Goal: Task Accomplishment & Management: Use online tool/utility

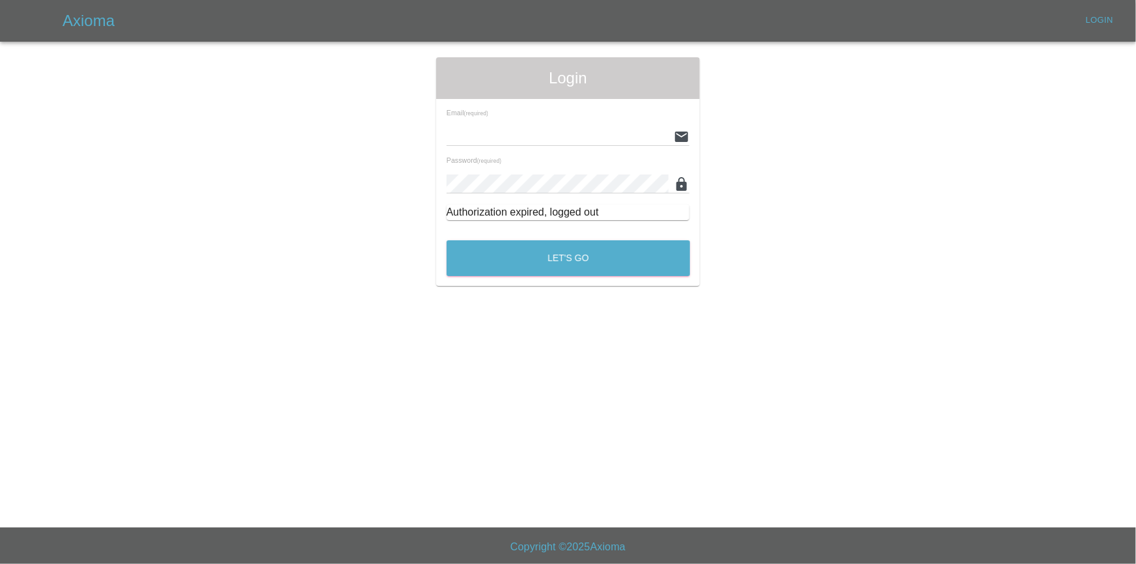
type input "[EMAIL_ADDRESS][DOMAIN_NAME]"
click at [479, 279] on div "Let's Go" at bounding box center [568, 255] width 245 height 49
click at [480, 251] on button "Let's Go" at bounding box center [569, 258] width 244 height 36
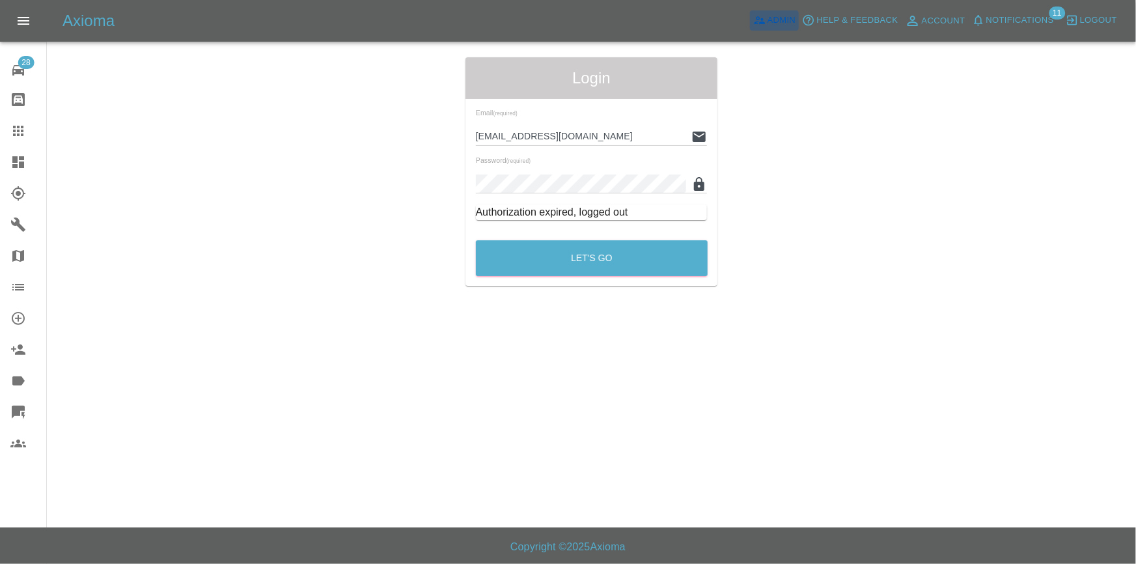
click at [789, 19] on span "Admin" at bounding box center [782, 20] width 29 height 15
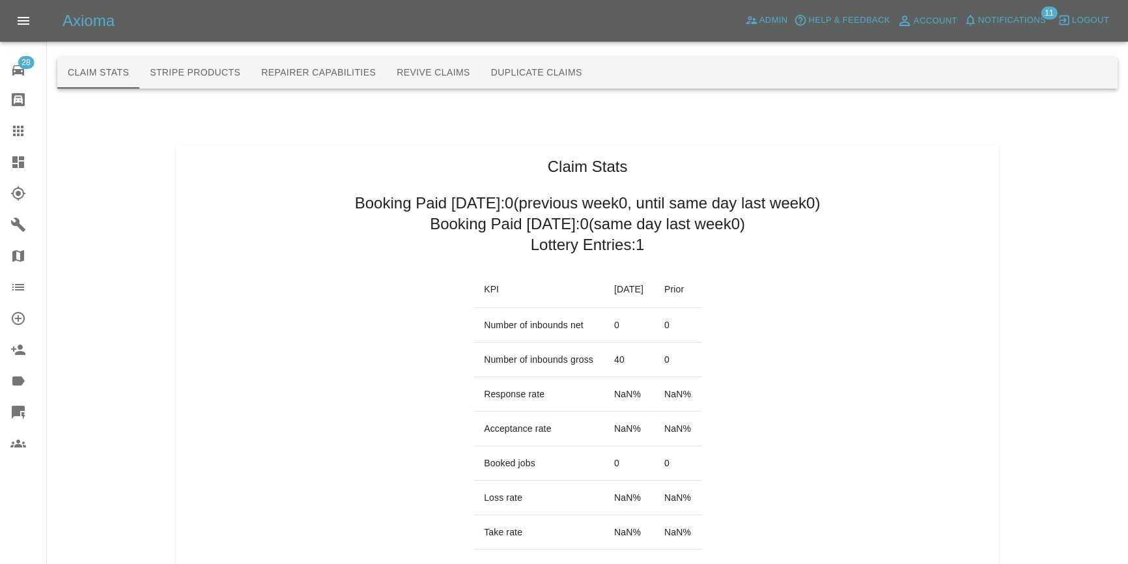
click at [565, 77] on button "Duplicate Claims" at bounding box center [537, 72] width 112 height 31
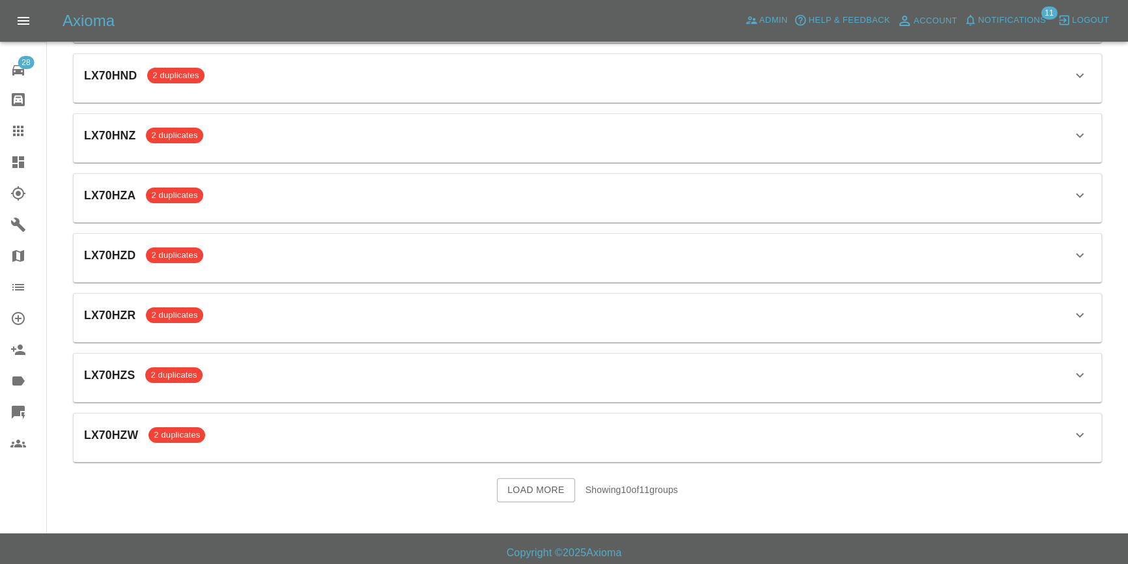
scroll to position [301, 0]
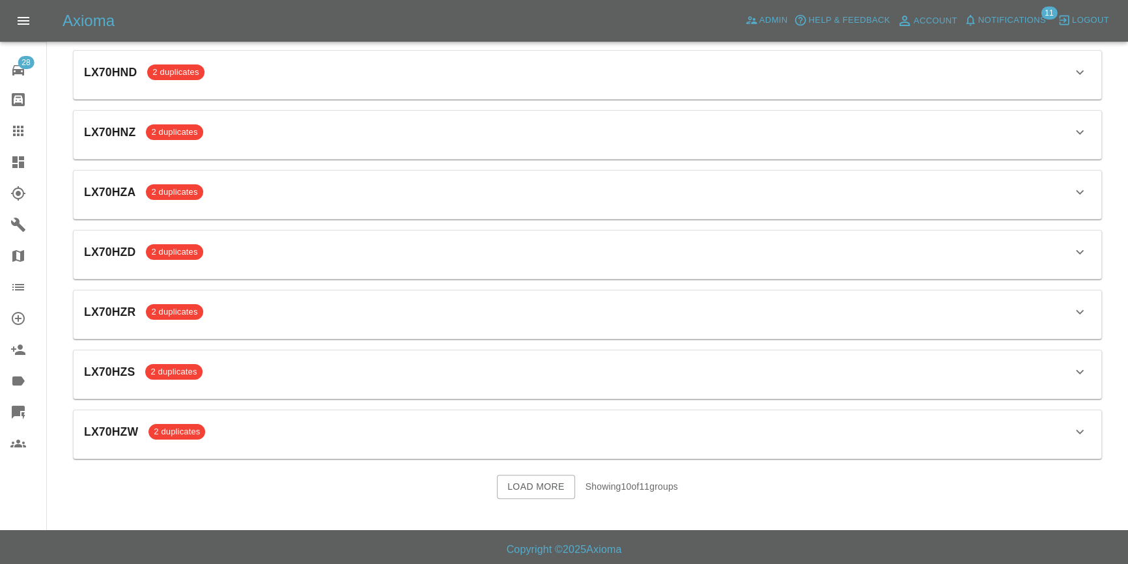
click at [509, 482] on button "Load More" at bounding box center [536, 487] width 78 height 24
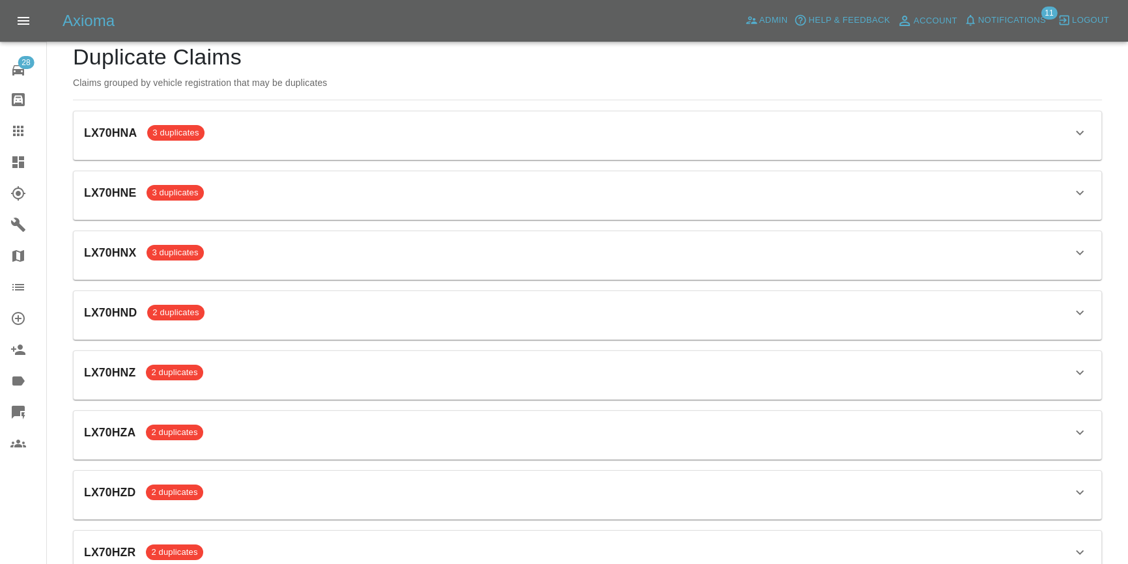
scroll to position [54, 0]
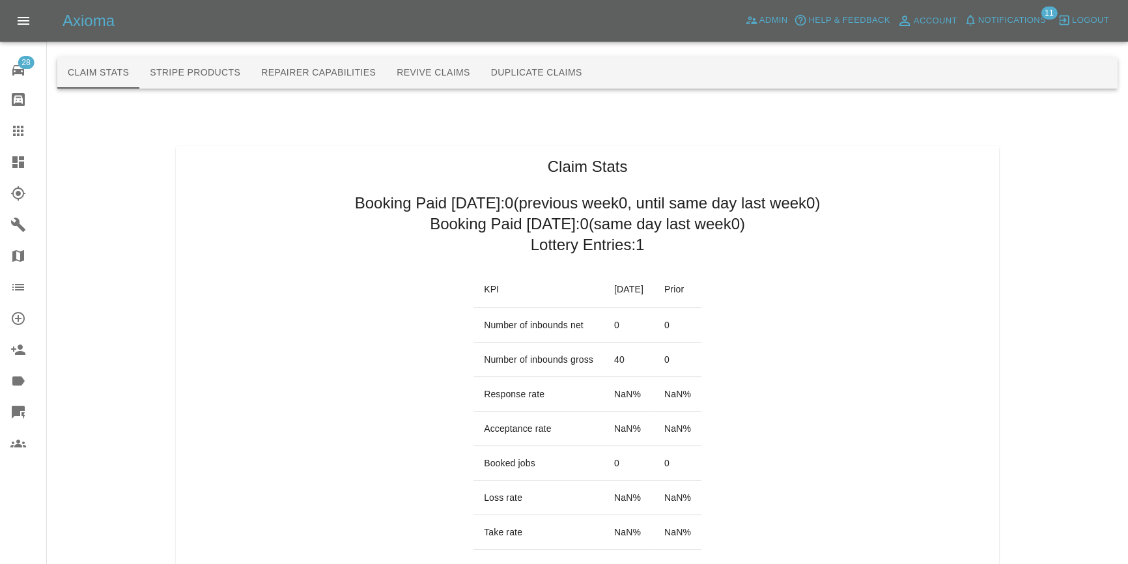
click at [547, 72] on button "Duplicate Claims" at bounding box center [537, 72] width 112 height 31
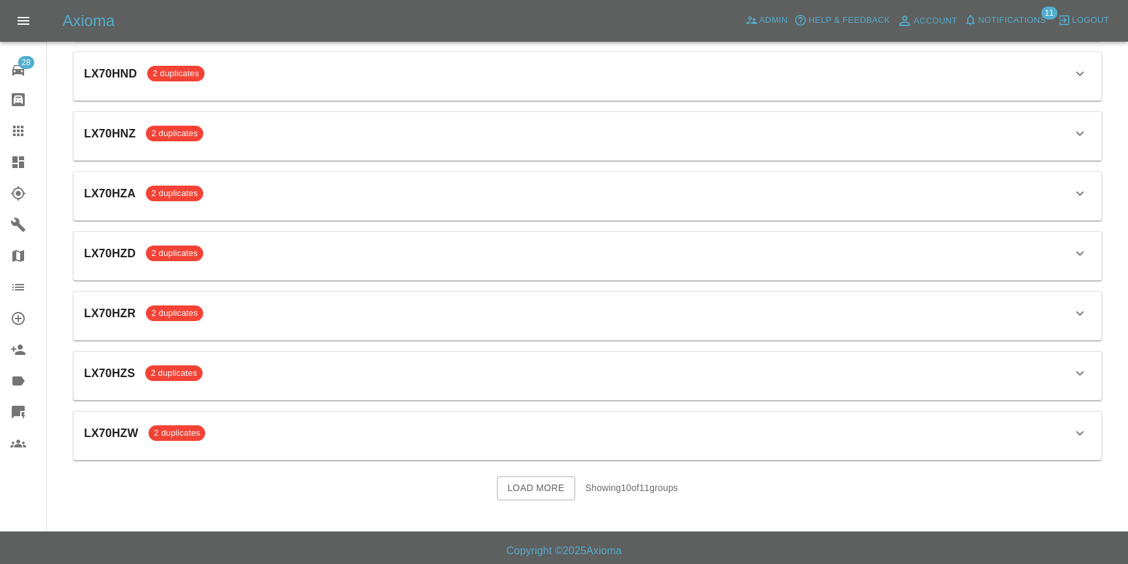
scroll to position [301, 0]
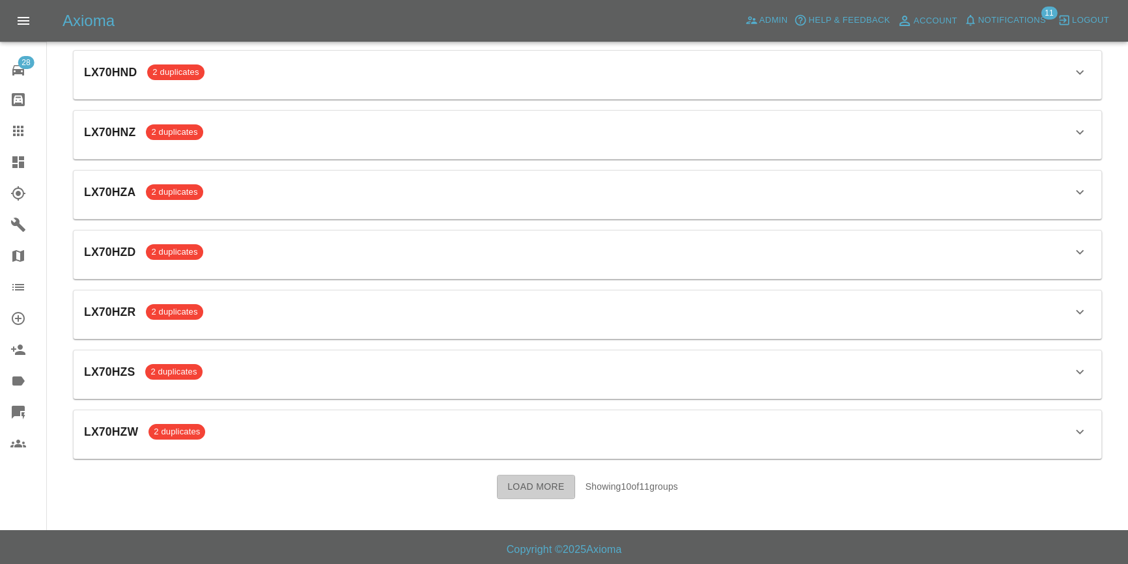
click at [527, 495] on button "Load More" at bounding box center [536, 487] width 78 height 24
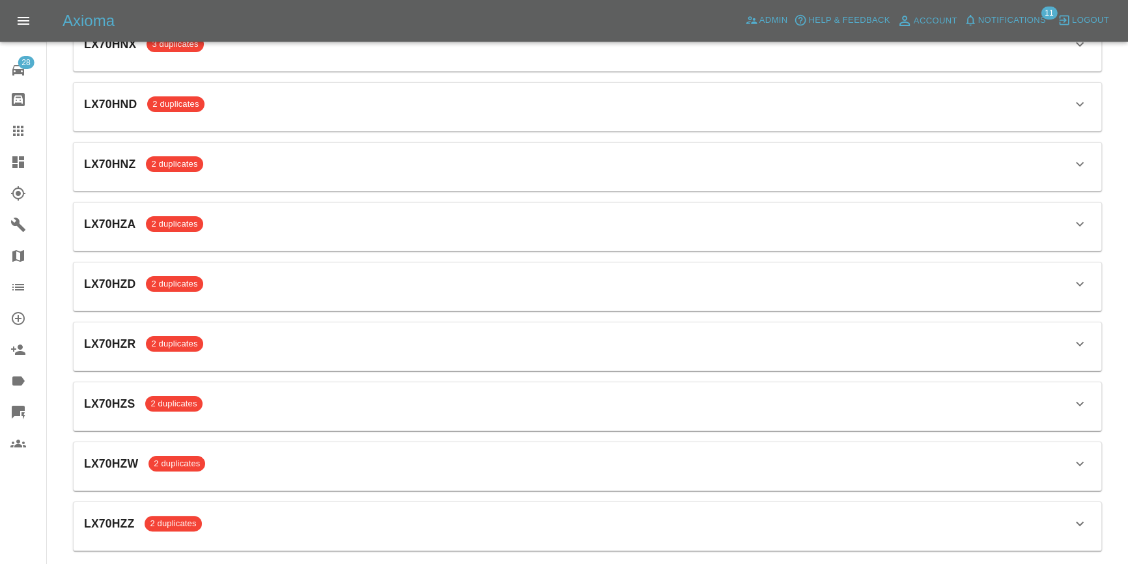
scroll to position [350, 0]
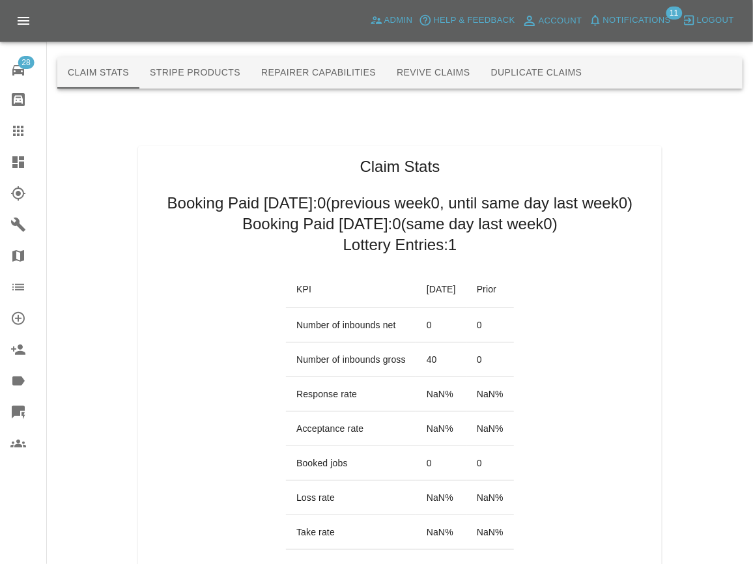
click at [521, 75] on button "Duplicate Claims" at bounding box center [537, 72] width 112 height 31
click at [552, 71] on button "Duplicate Claims" at bounding box center [537, 72] width 112 height 31
click at [537, 71] on button "Duplicate Claims" at bounding box center [537, 72] width 112 height 31
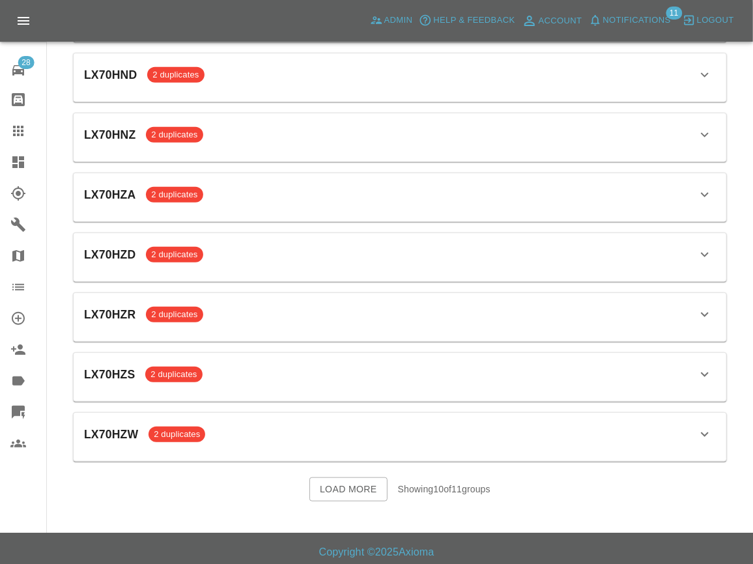
scroll to position [301, 0]
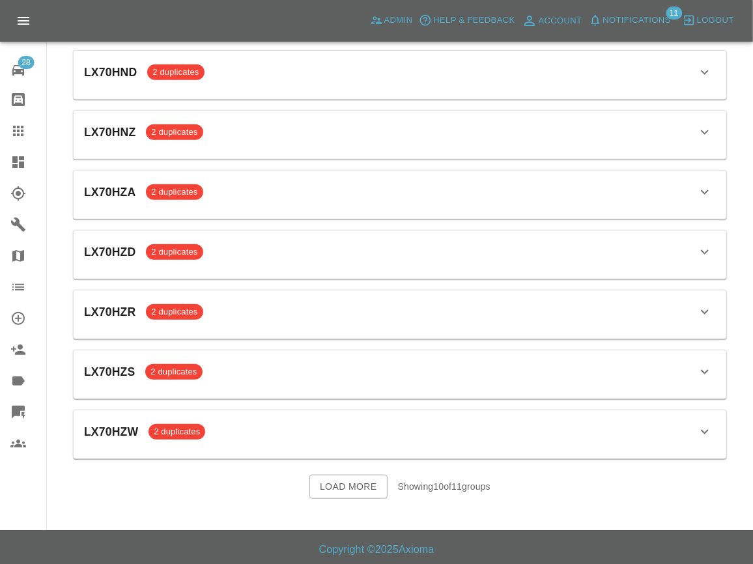
click at [361, 488] on button "Load More" at bounding box center [348, 487] width 78 height 24
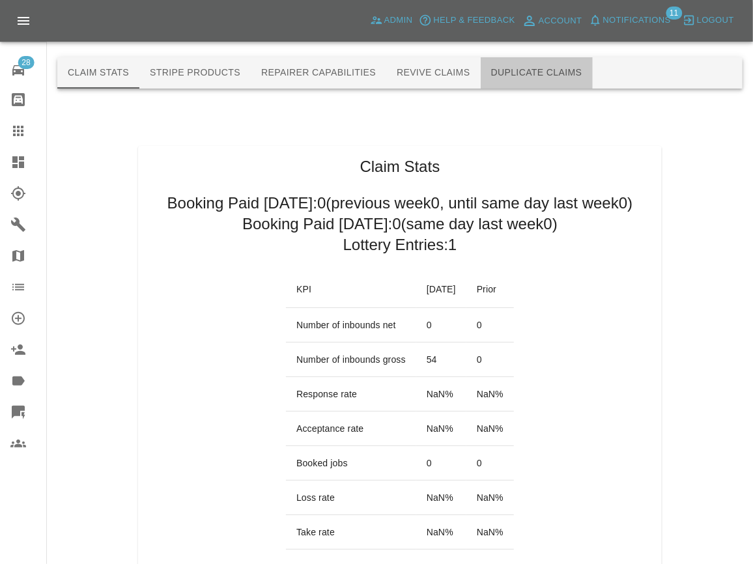
click at [499, 69] on button "Duplicate Claims" at bounding box center [537, 72] width 112 height 31
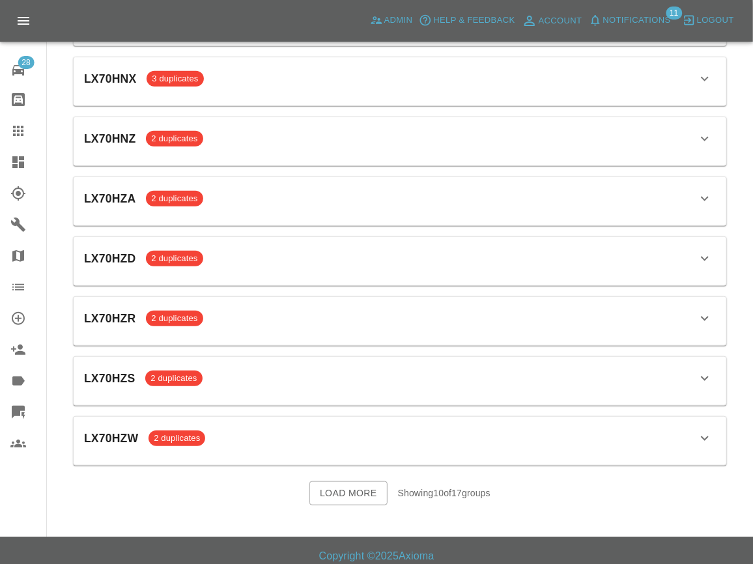
scroll to position [301, 0]
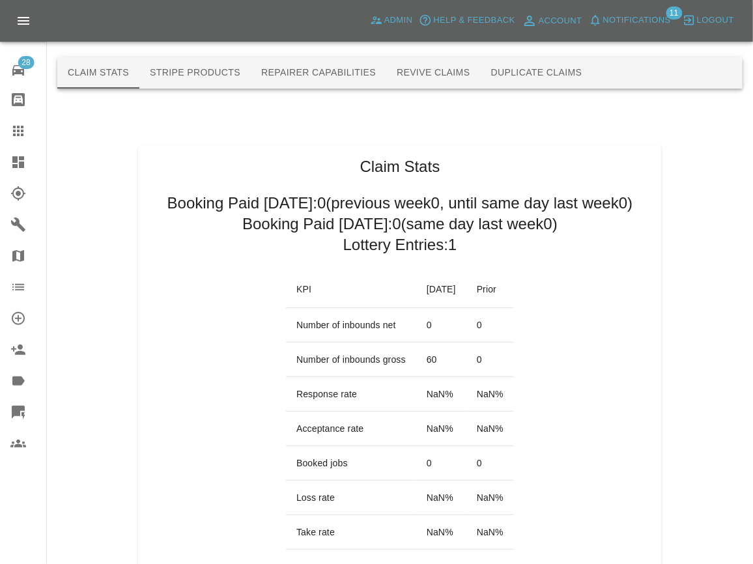
click at [553, 68] on button "Duplicate Claims" at bounding box center [537, 72] width 112 height 31
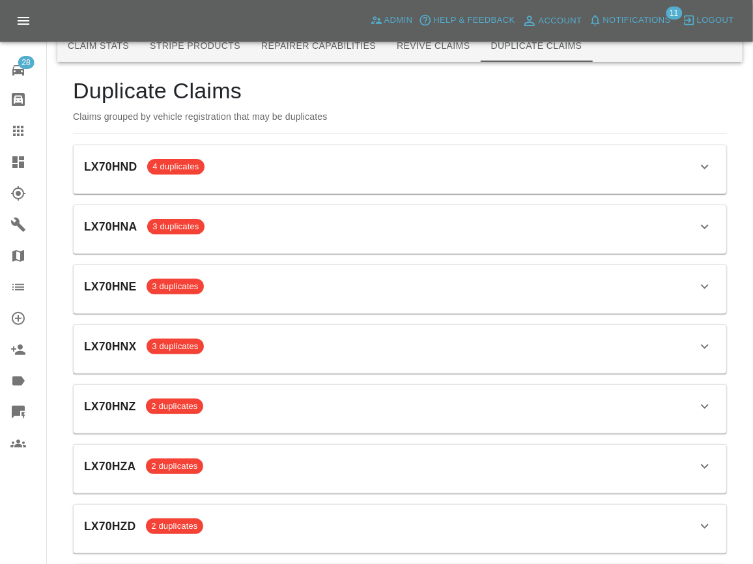
scroll to position [301, 0]
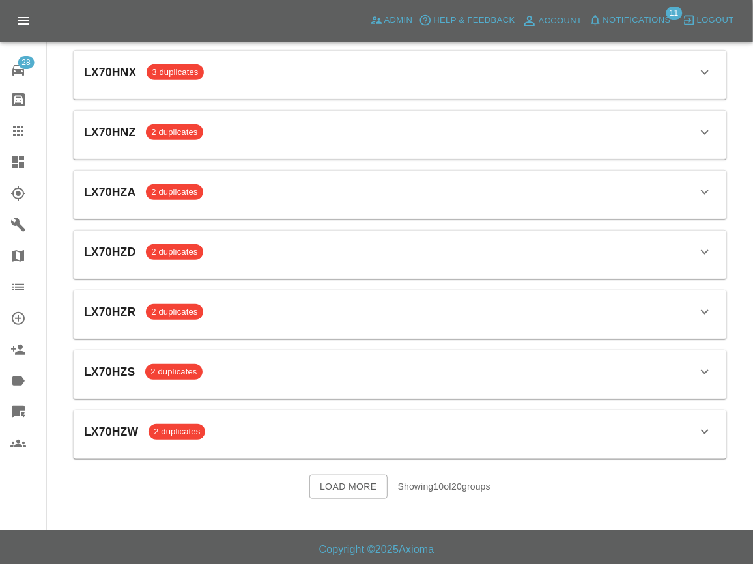
click at [338, 477] on button "Load More" at bounding box center [348, 487] width 78 height 24
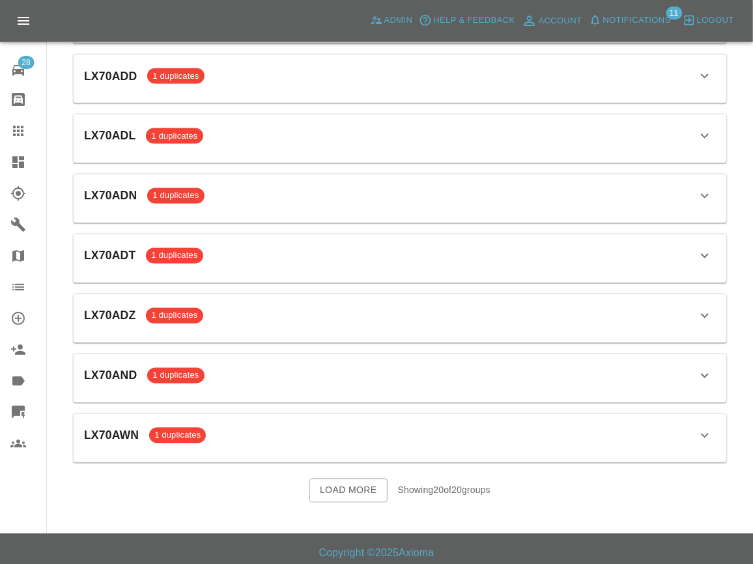
scroll to position [899, 0]
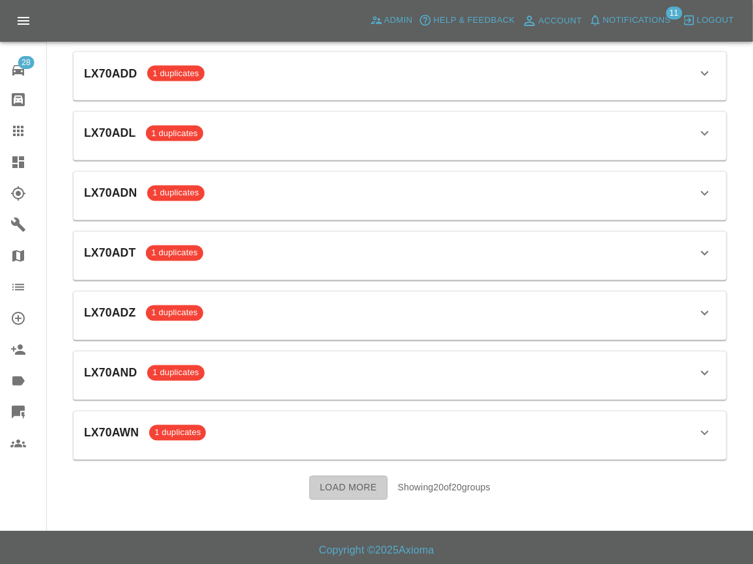
click at [343, 483] on button "Load More" at bounding box center [348, 488] width 78 height 24
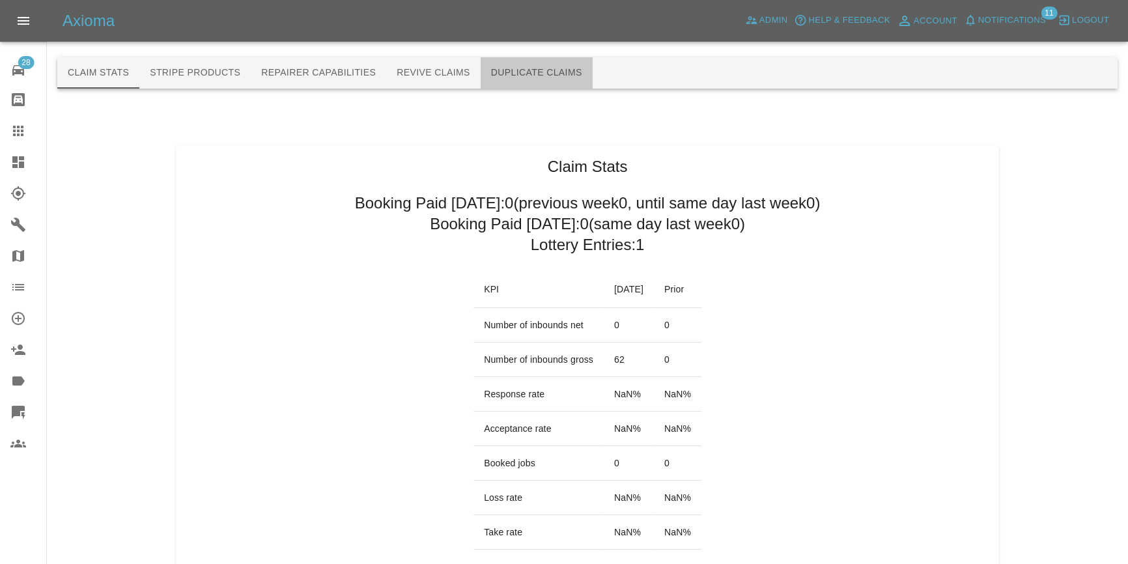
click at [536, 71] on button "Duplicate Claims" at bounding box center [537, 72] width 112 height 31
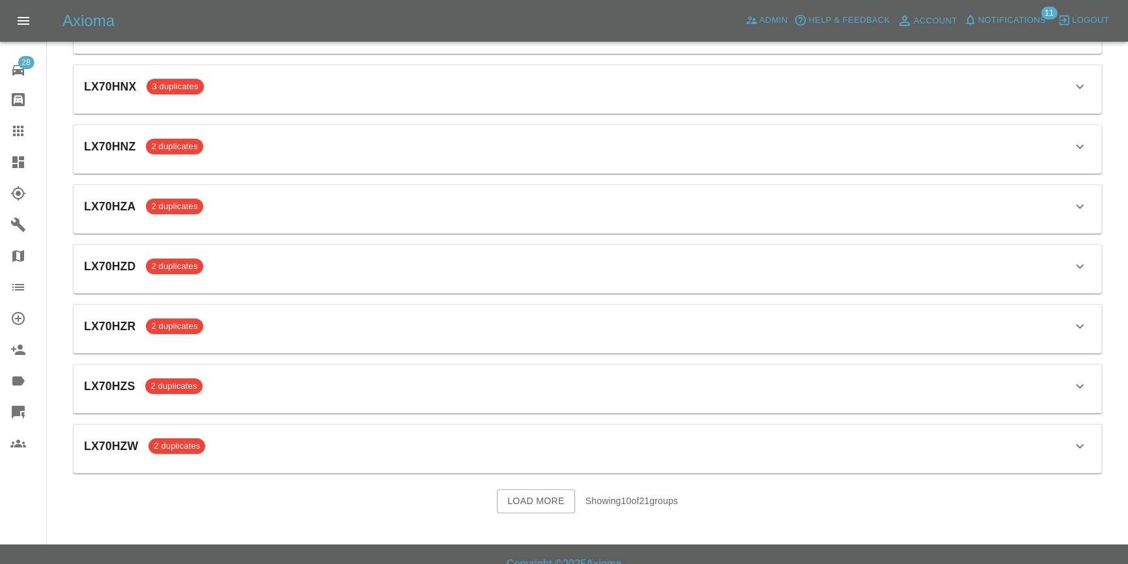
scroll to position [301, 0]
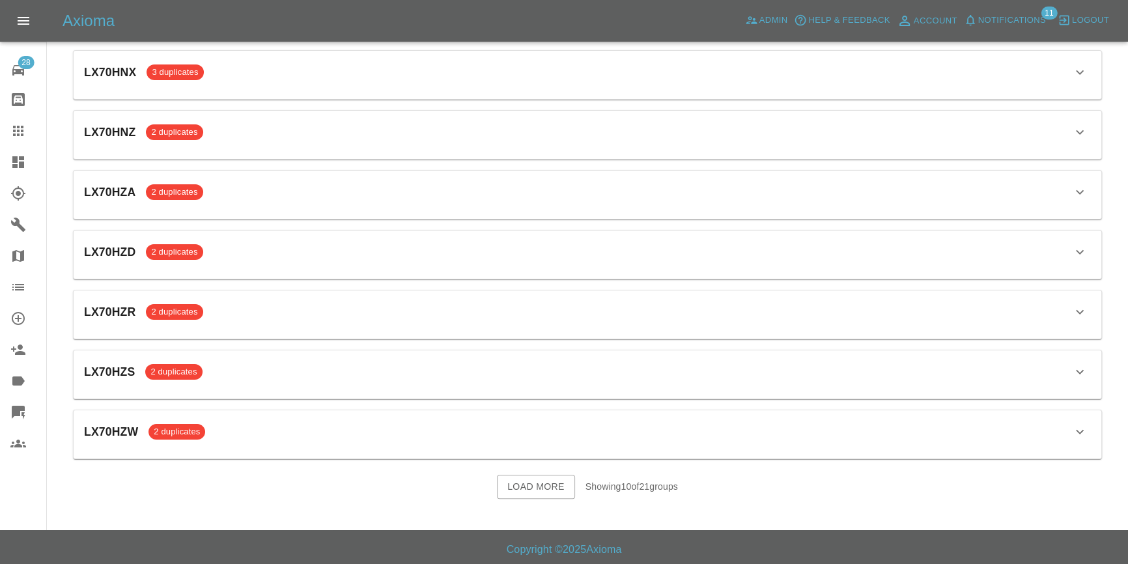
click at [554, 477] on button "Load More" at bounding box center [536, 487] width 78 height 24
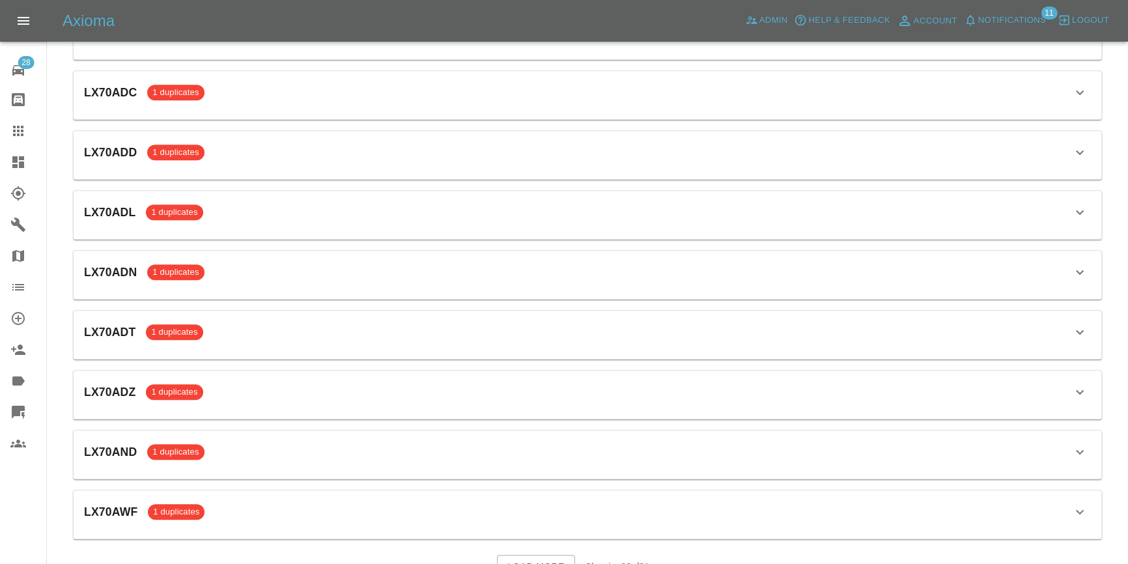
scroll to position [893, 0]
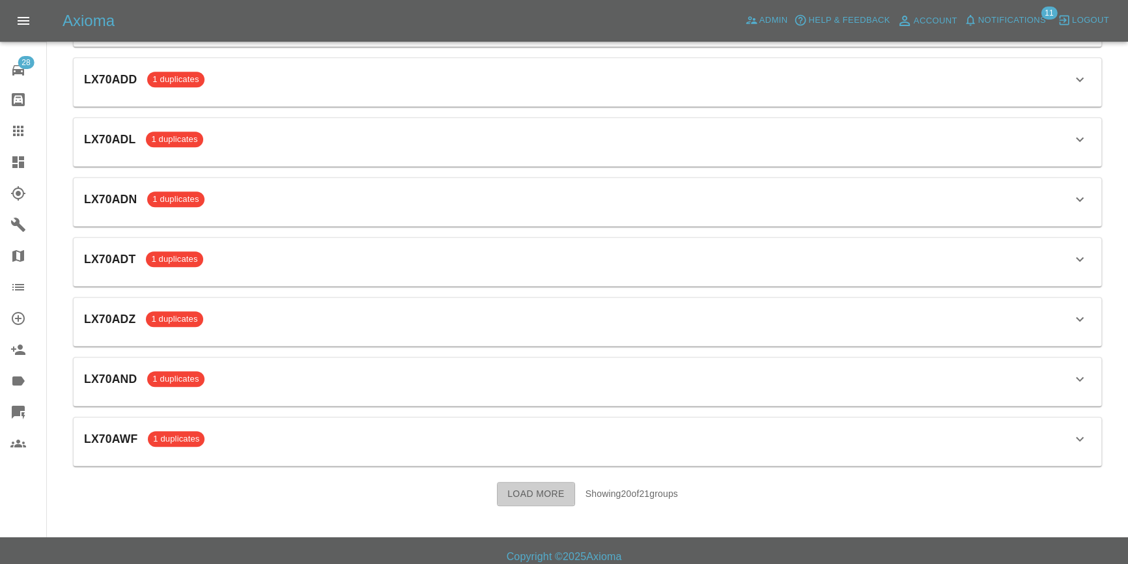
click at [552, 488] on button "Load More" at bounding box center [536, 494] width 78 height 24
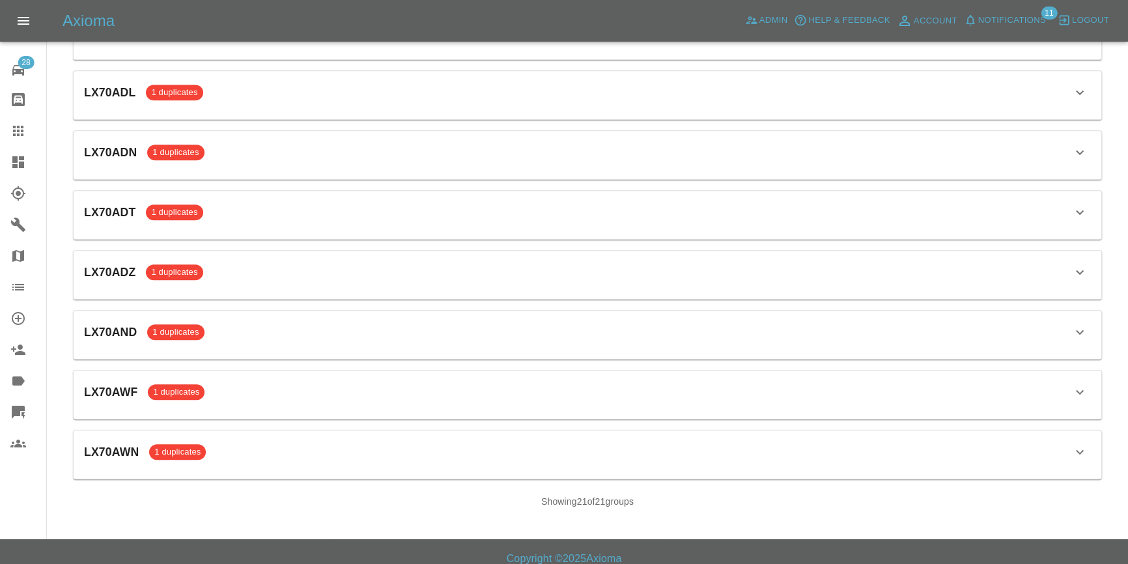
scroll to position [948, 0]
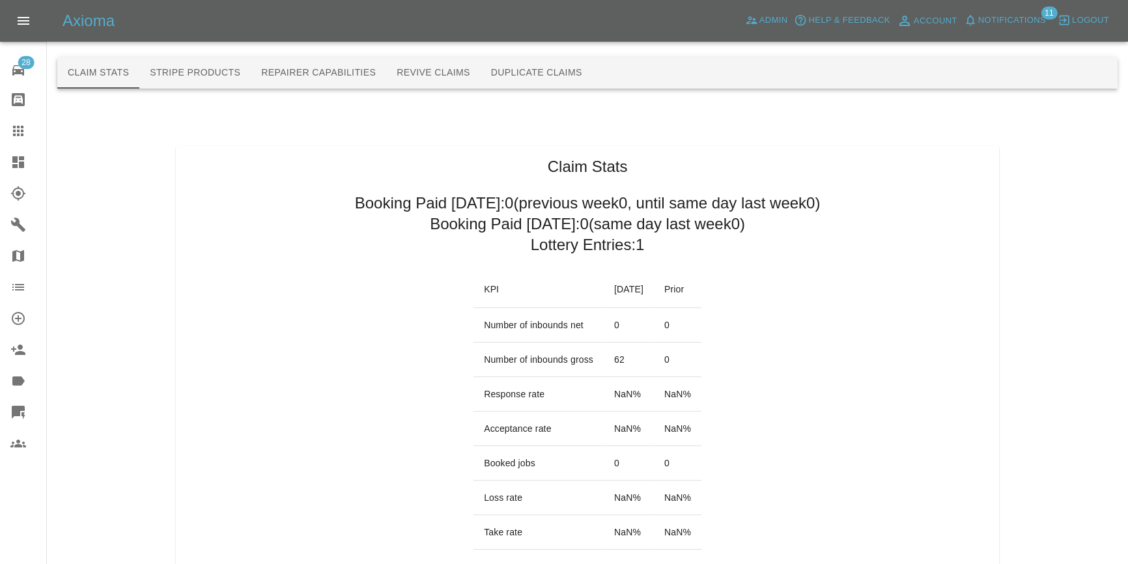
click at [513, 59] on button "Duplicate Claims" at bounding box center [537, 72] width 112 height 31
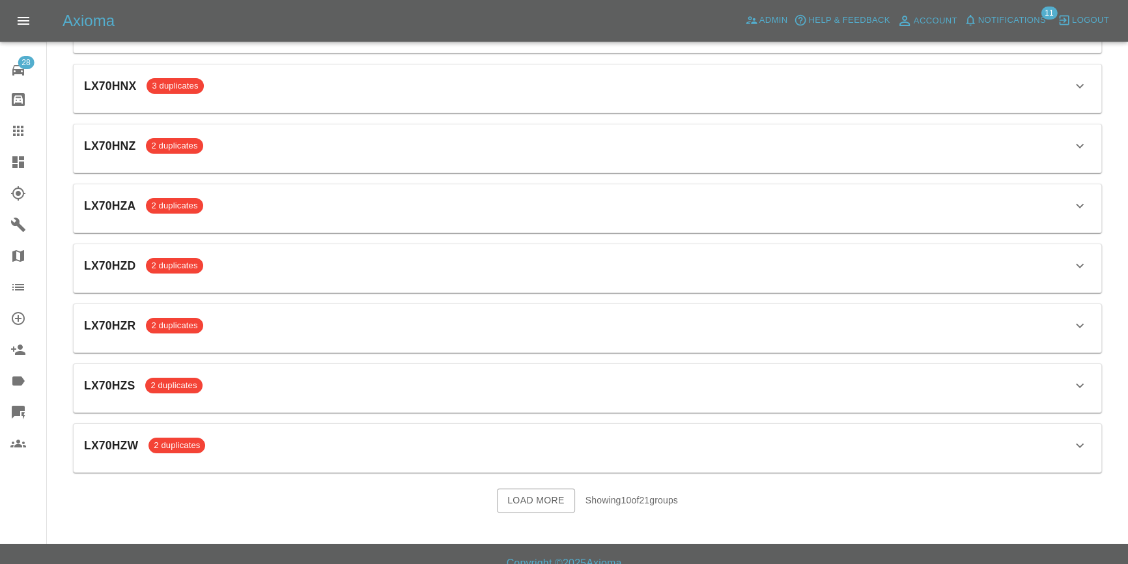
scroll to position [301, 0]
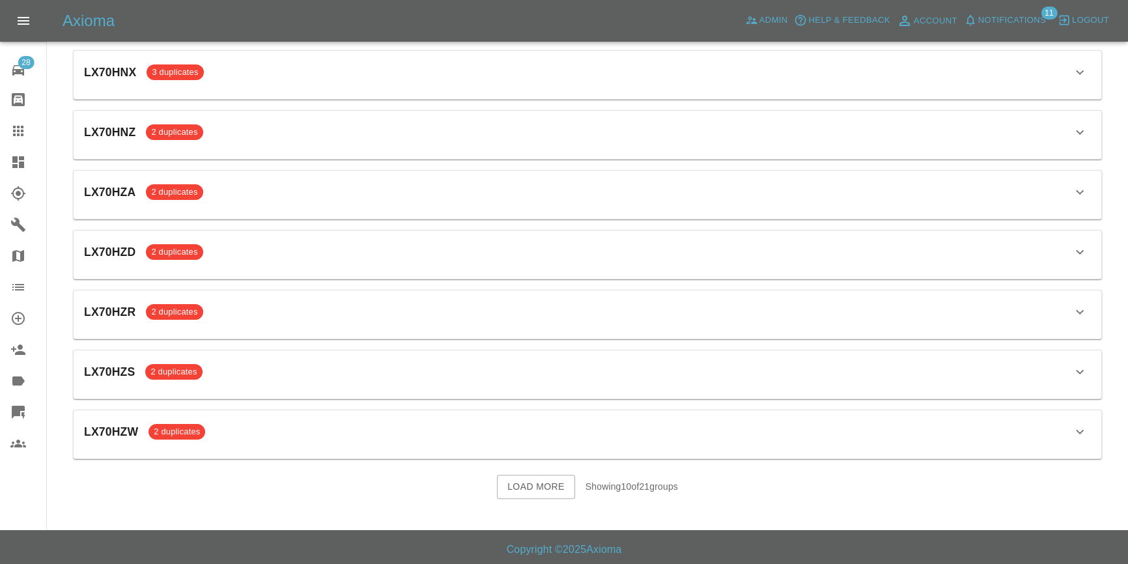
click at [553, 488] on button "Load More" at bounding box center [536, 487] width 78 height 24
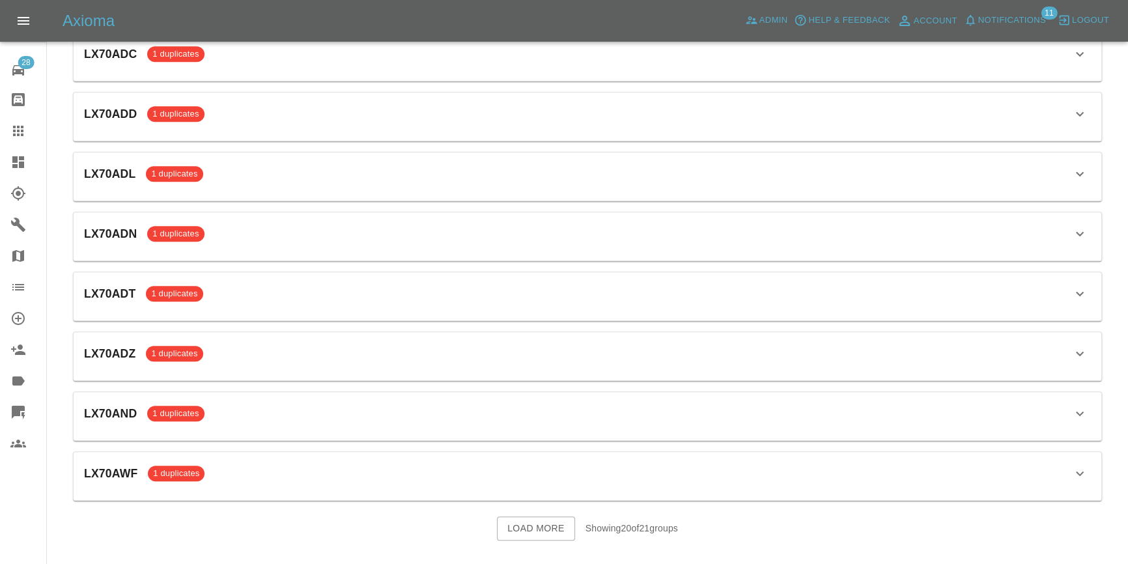
scroll to position [893, 0]
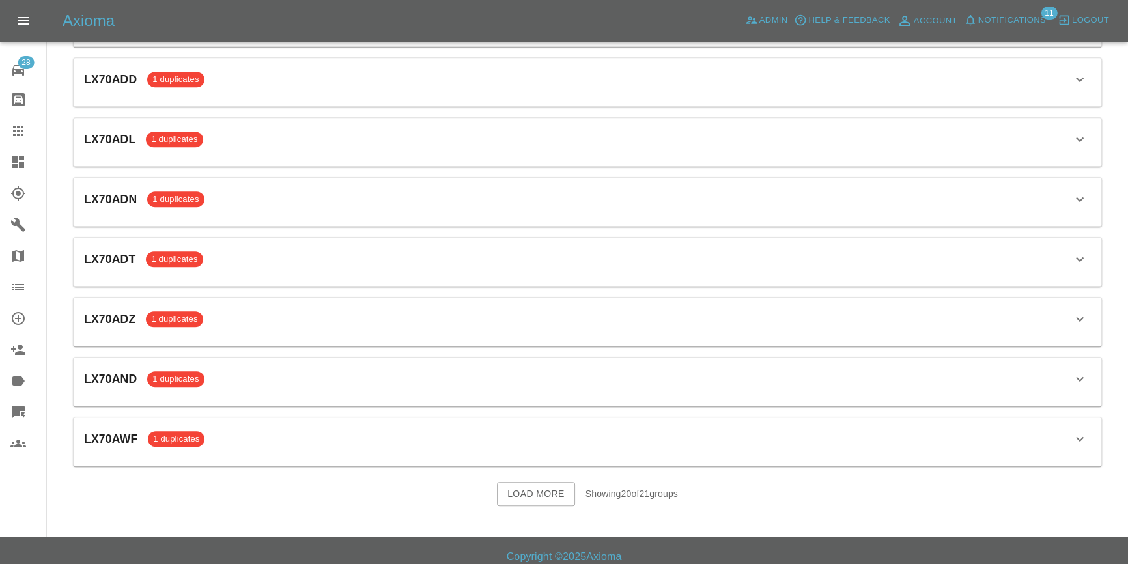
click at [542, 492] on button "Load More" at bounding box center [536, 494] width 78 height 24
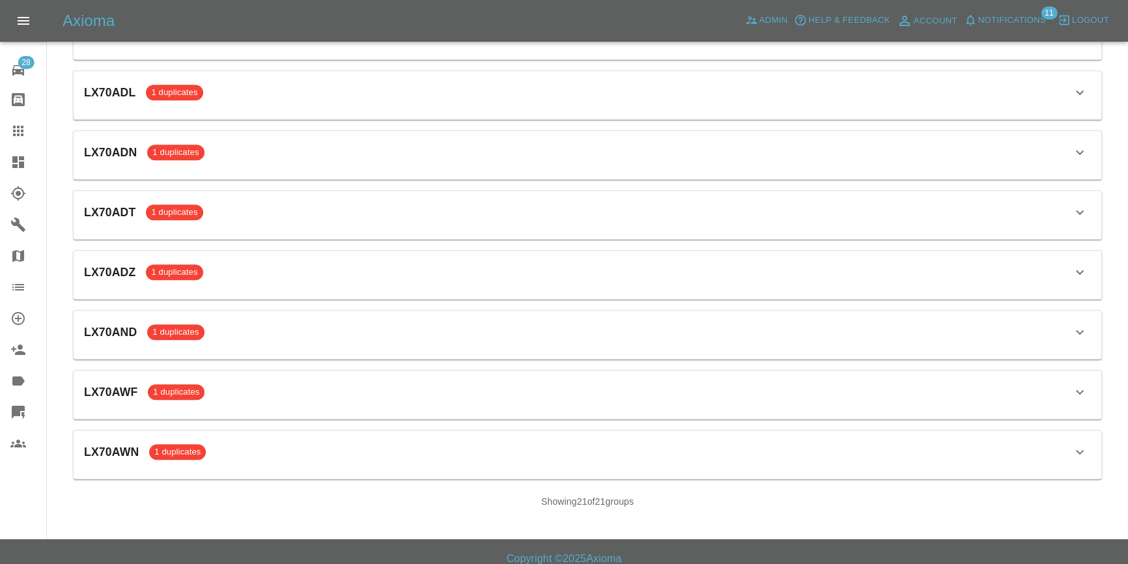
scroll to position [948, 0]
